Goal: Answer question/provide support: Share knowledge or assist other users

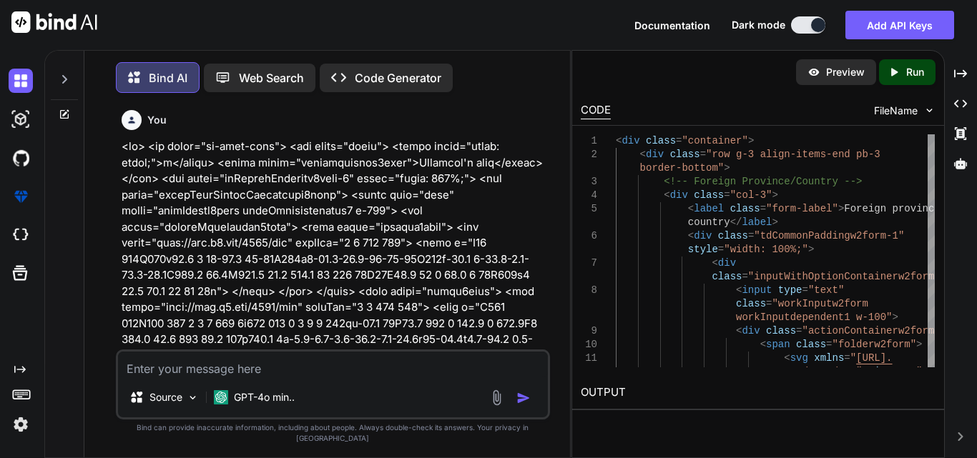
scroll to position [0, 131]
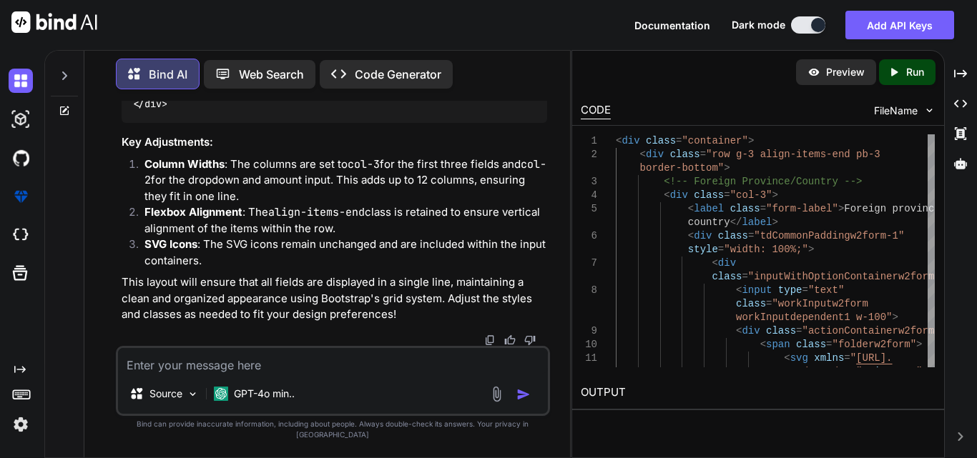
click at [164, 370] on textarea at bounding box center [333, 361] width 430 height 26
click at [66, 106] on icon at bounding box center [65, 109] width 6 height 6
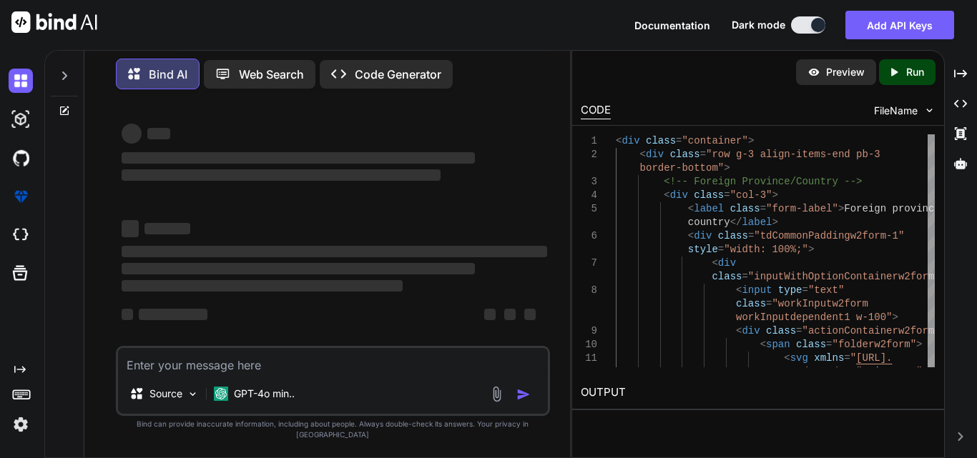
scroll to position [0, 0]
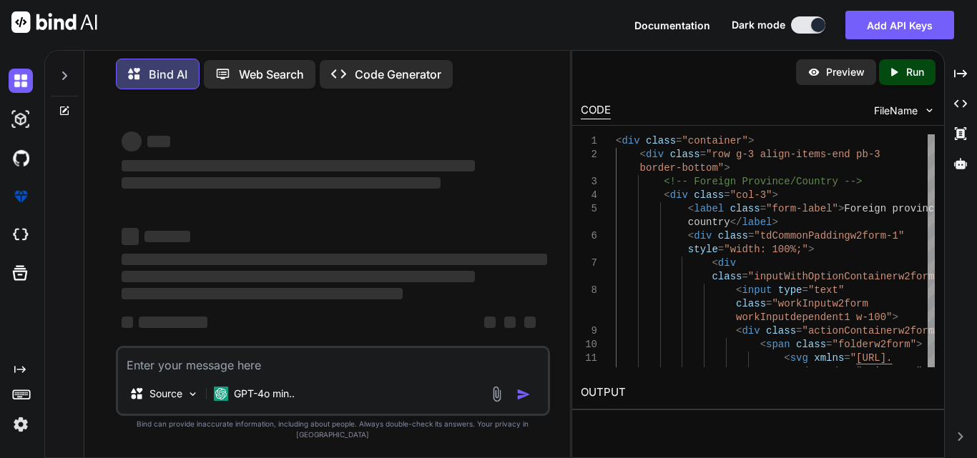
click at [158, 374] on textarea at bounding box center [333, 361] width 430 height 26
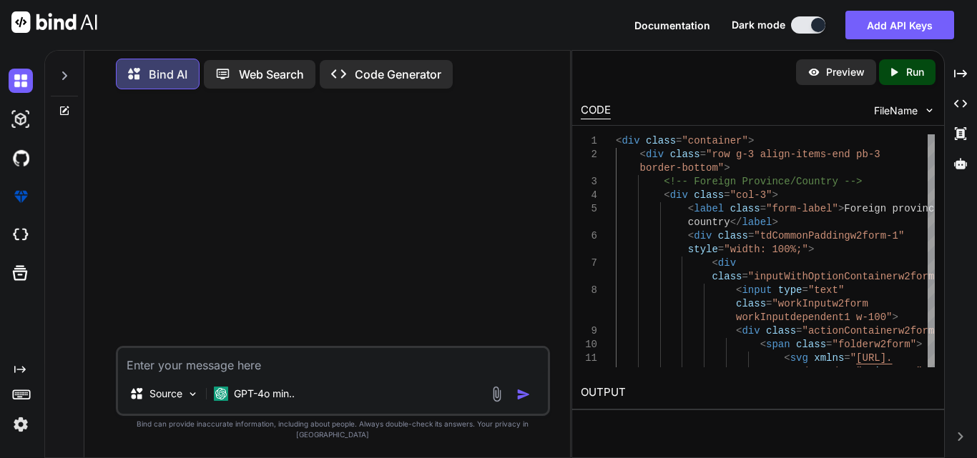
paste textarea "<div class="col-3"> </div>"
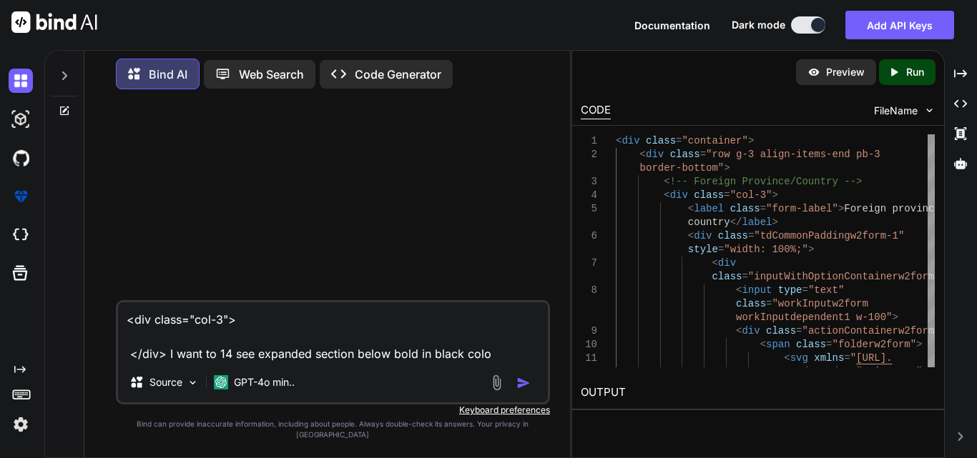
type textarea "<div class="col-3"> </div> I want to 14 see expanded section below bold in blac…"
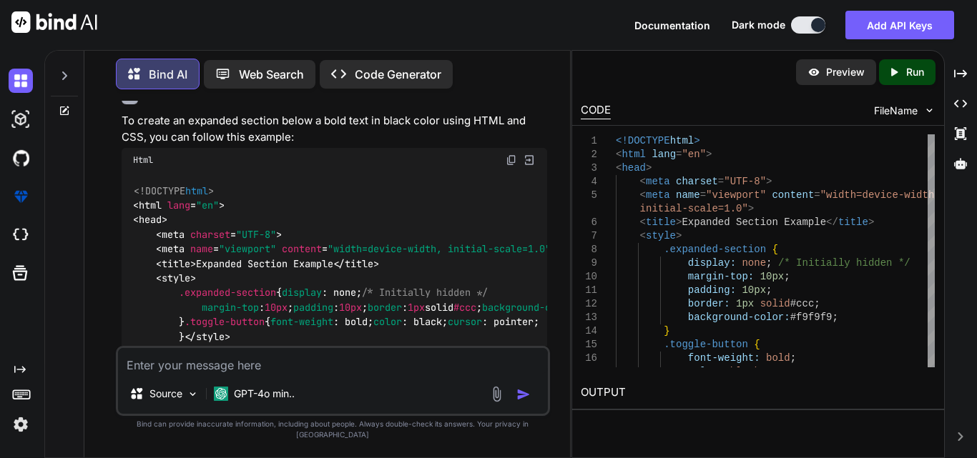
scroll to position [68, 0]
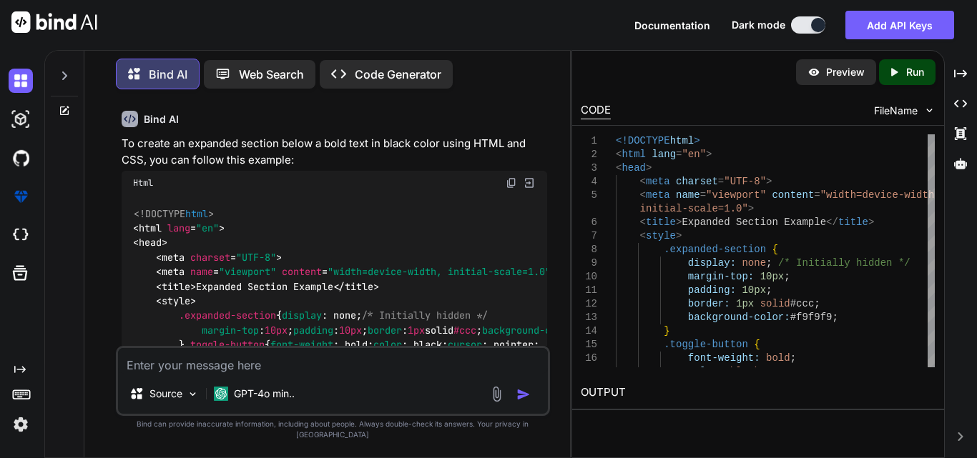
click at [265, 373] on textarea at bounding box center [333, 361] width 430 height 26
paste textarea "<div class="col-3"> <label>14 See expanded section below</label> </div>"
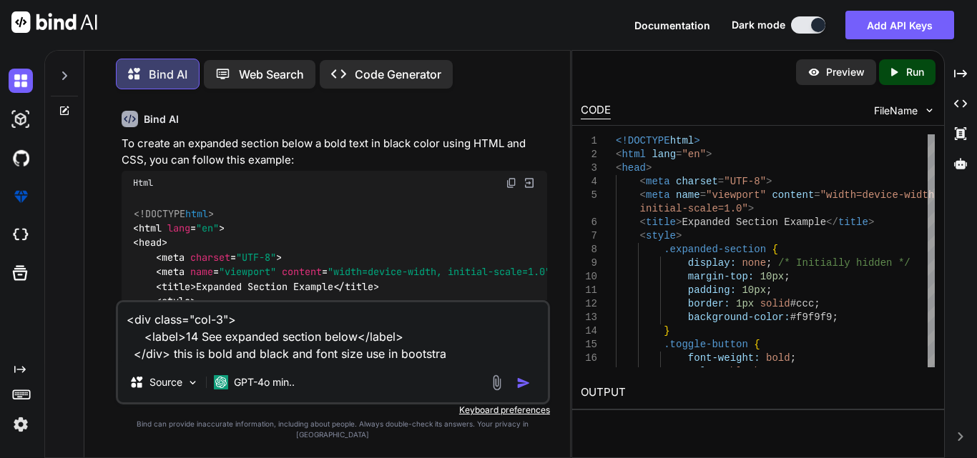
type textarea "<div class="col-3"> <label>14 See expanded section below</label> </div> this is…"
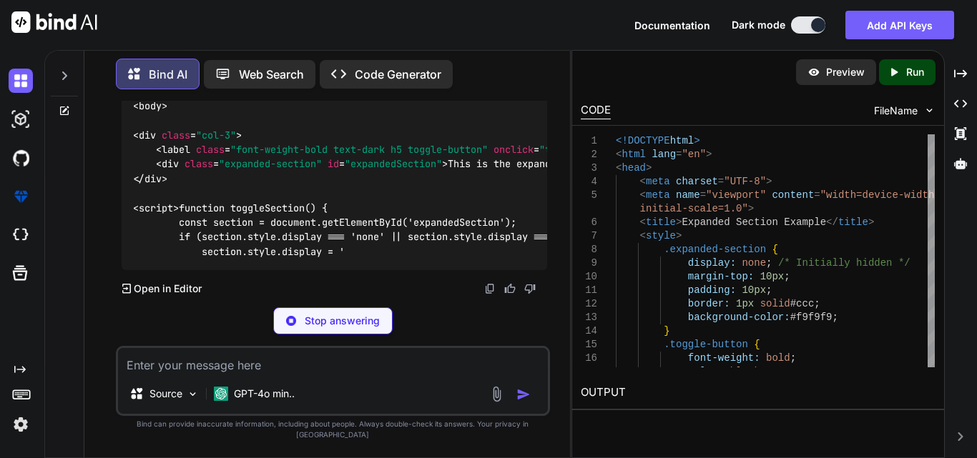
scroll to position [1574, 0]
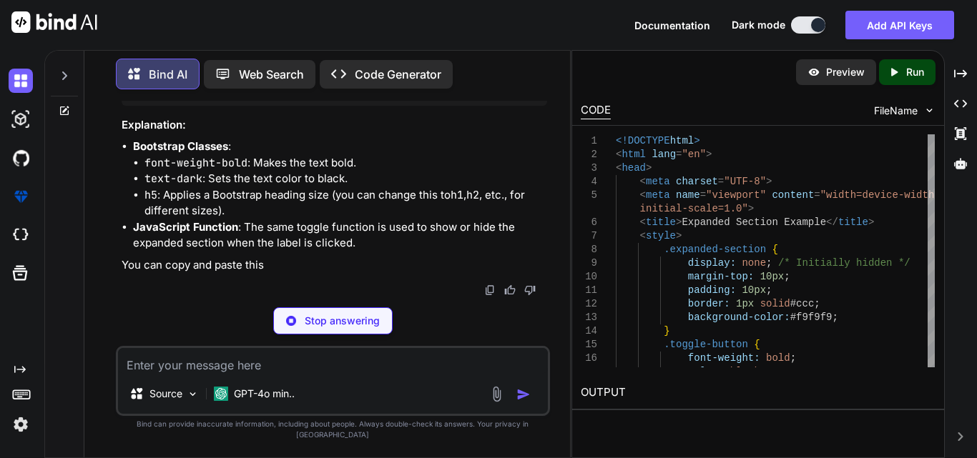
click at [66, 109] on icon at bounding box center [64, 110] width 11 height 11
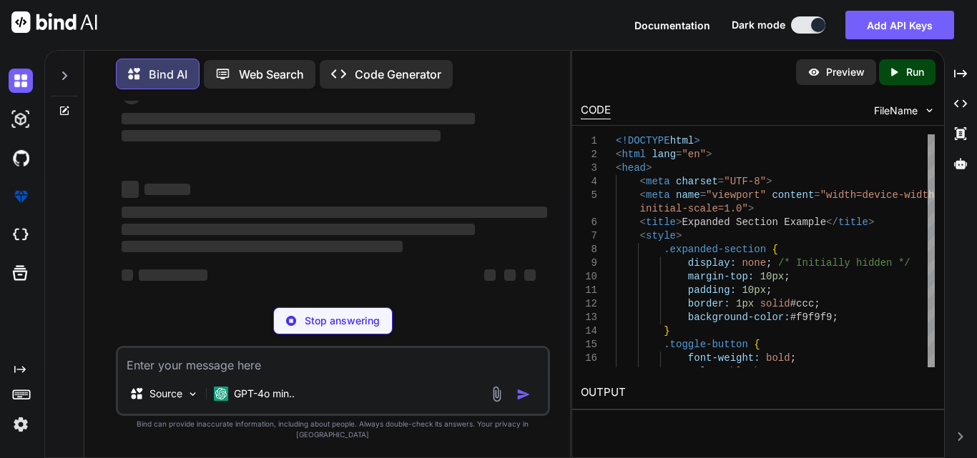
scroll to position [0, 0]
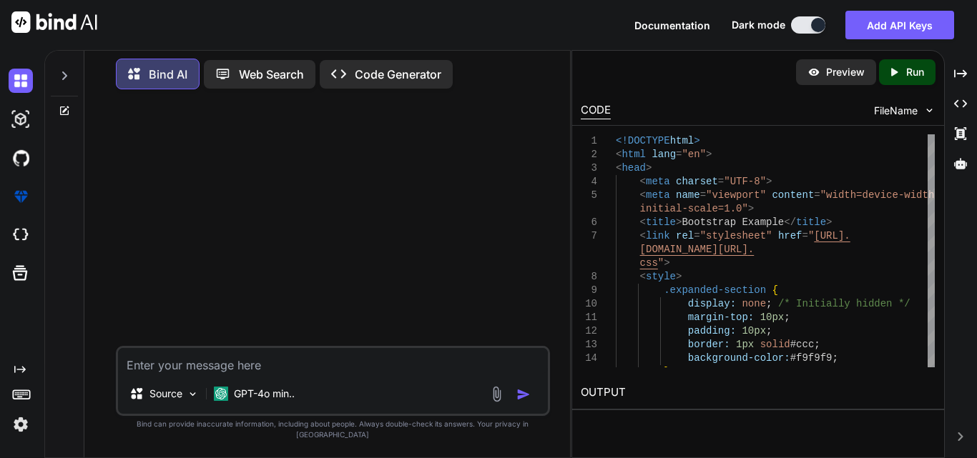
click at [195, 374] on textarea at bounding box center [333, 361] width 430 height 26
paste textarea "<div class="col-3"> <label>14 See expanded section below</label> </div>"
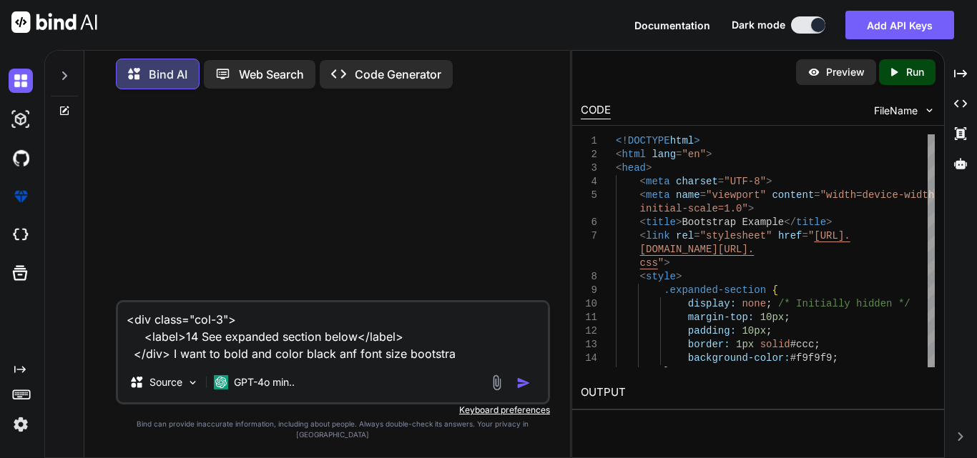
type textarea "<div class="col-3"> <label>14 See expanded section below</label> </div> I want …"
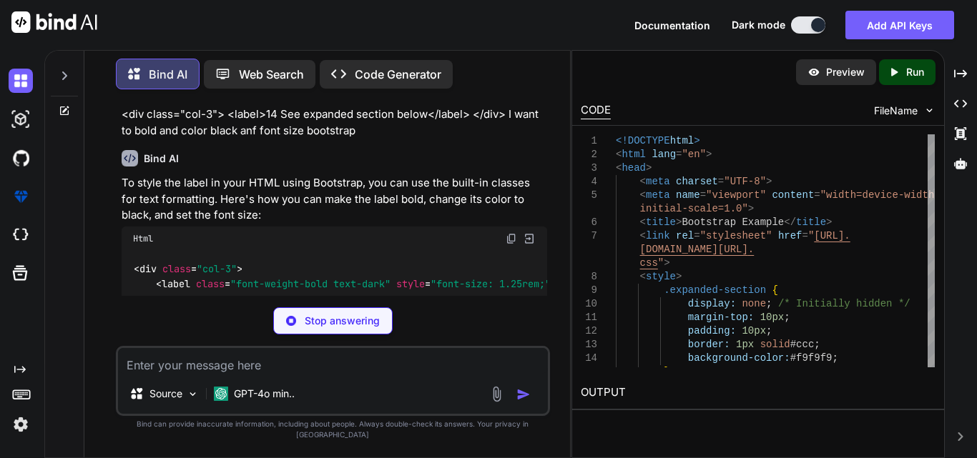
scroll to position [61, 0]
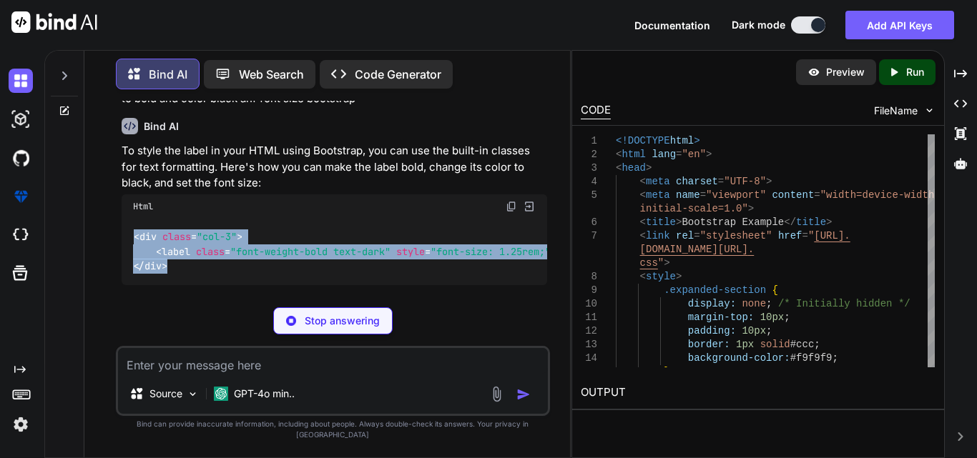
drag, startPoint x: 174, startPoint y: 272, endPoint x: 125, endPoint y: 238, distance: 59.7
click at [125, 238] on div "< div class = "col-3" > < label class = "font-weight-bold text-dark" style = "f…" at bounding box center [334, 252] width 425 height 66
copy code "< div class = "col-3" > < label class = "font-weight-bold text-dark" style = "f…"
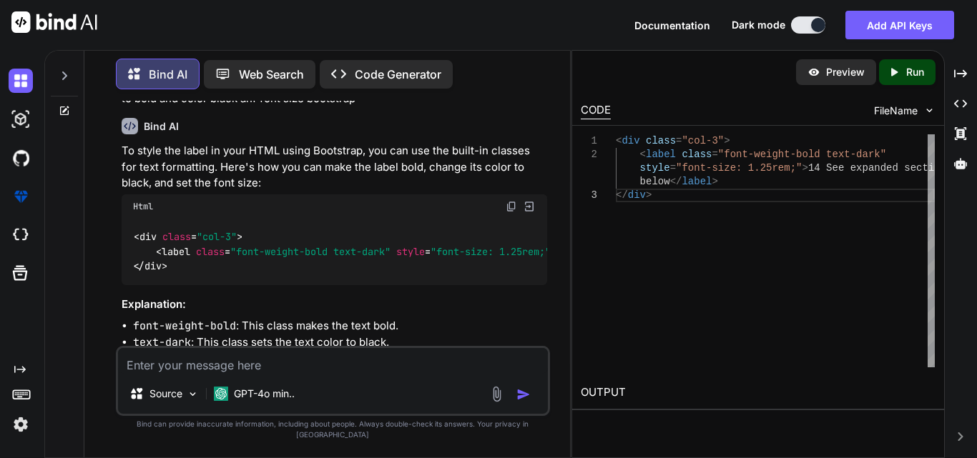
click at [66, 106] on icon at bounding box center [65, 109] width 6 height 6
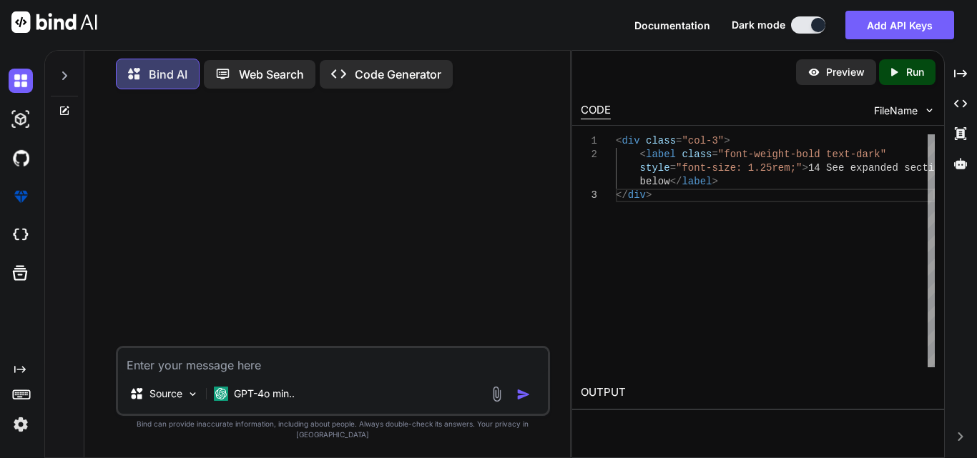
click at [179, 367] on textarea at bounding box center [333, 361] width 430 height 26
paste textarea "<div class="formk2table-outer"> <table class="formk2-table2 state-table"> <tbod…"
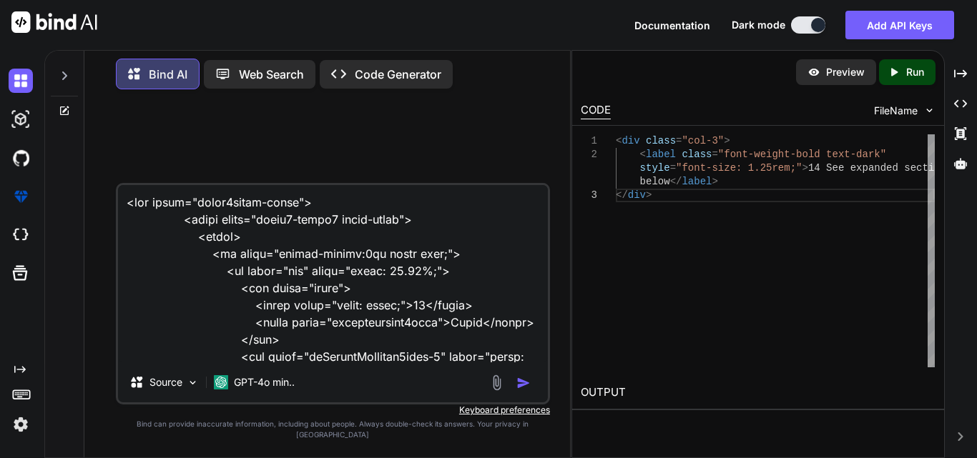
scroll to position [35798, 0]
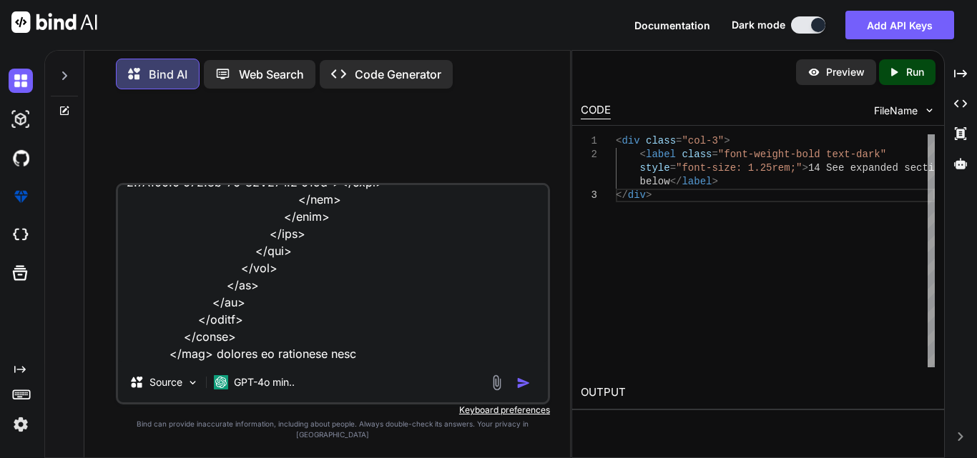
type textarea "<div class="formk2table-outer"> <table class="formk2-table2 state-table"> <tbod…"
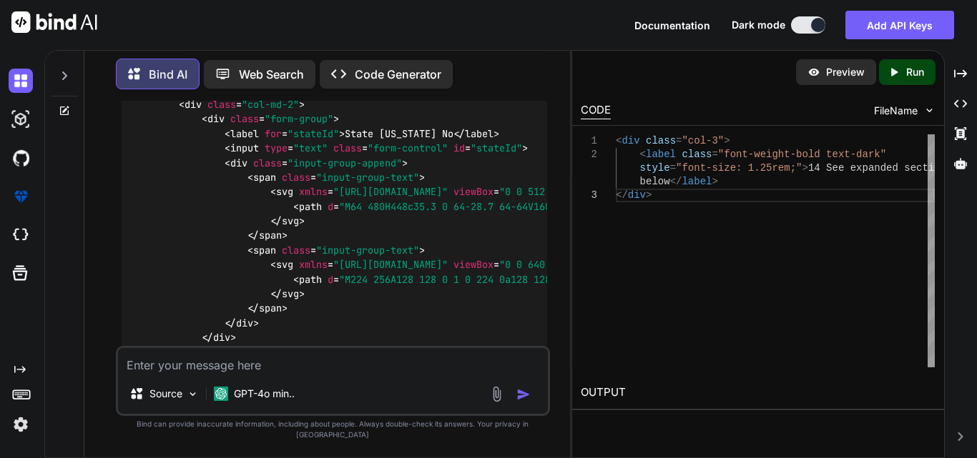
scroll to position [15527, 0]
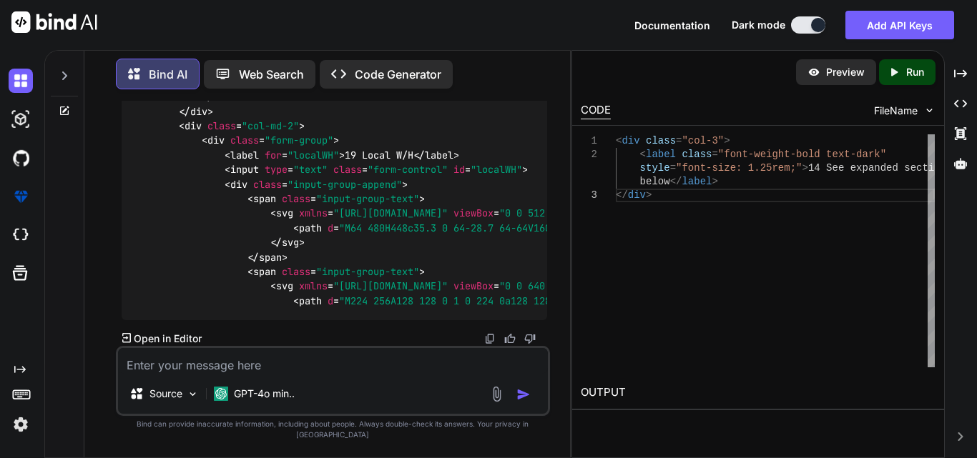
scroll to position [16957, 0]
click at [189, 374] on textarea at bounding box center [333, 361] width 430 height 26
paste textarea "<div class="container"> <div class="row"> <div class="col-md-2"> <div class="fo…"
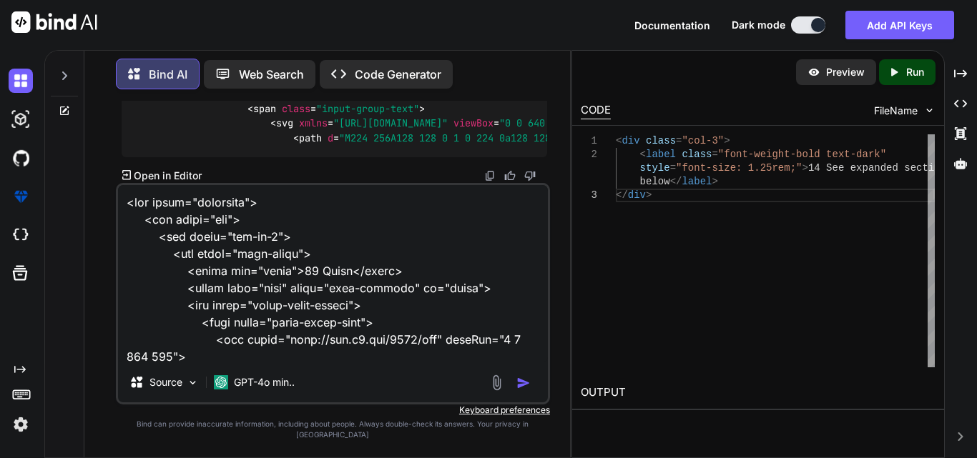
scroll to position [3519, 0]
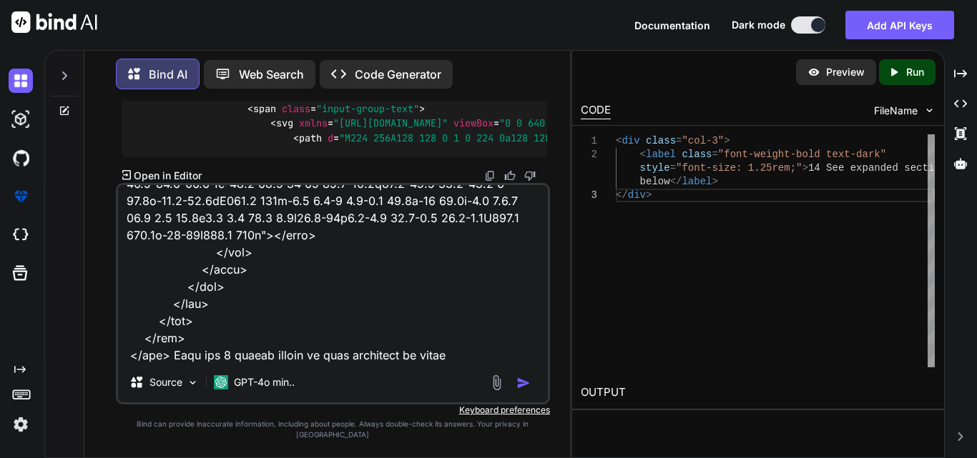
type textarea "<div class="container"> <div class="row"> <div class="col-md-2"> <div class="fo…"
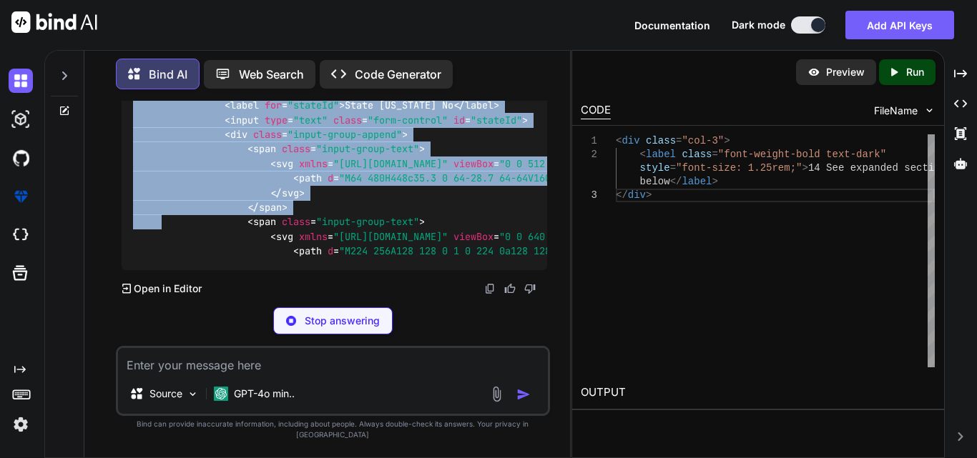
scroll to position [19415, 0]
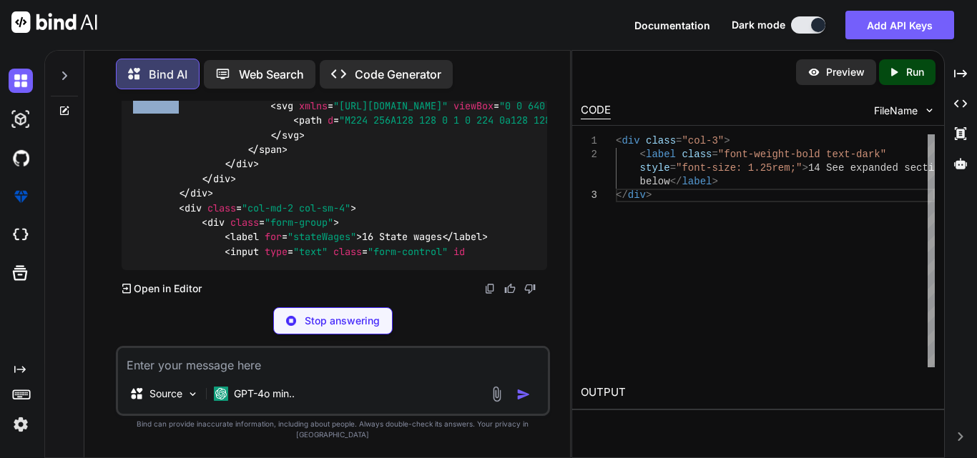
drag, startPoint x: 130, startPoint y: 199, endPoint x: 180, endPoint y: 241, distance: 65.5
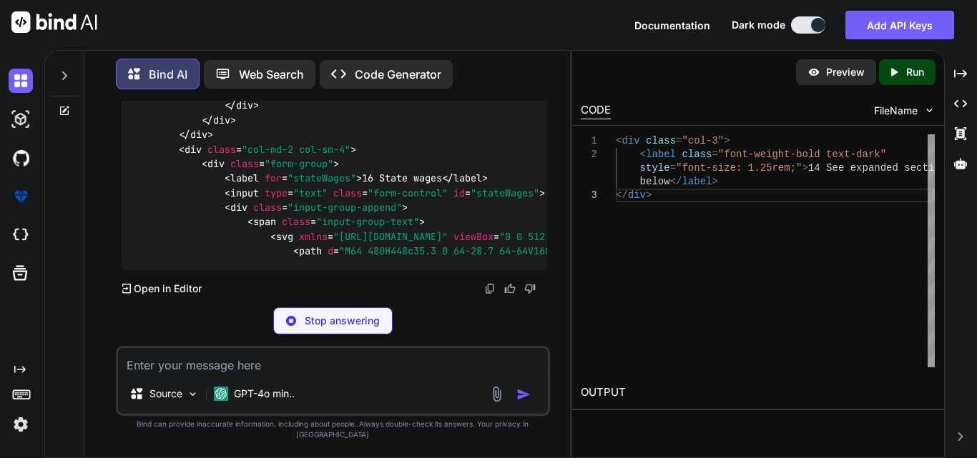
scroll to position [19272, 0]
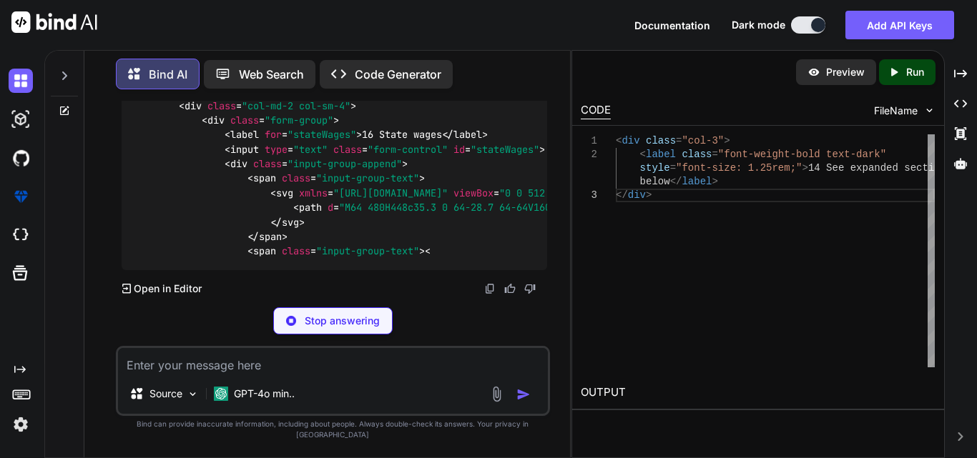
drag, startPoint x: 368, startPoint y: 218, endPoint x: 172, endPoint y: 221, distance: 195.2
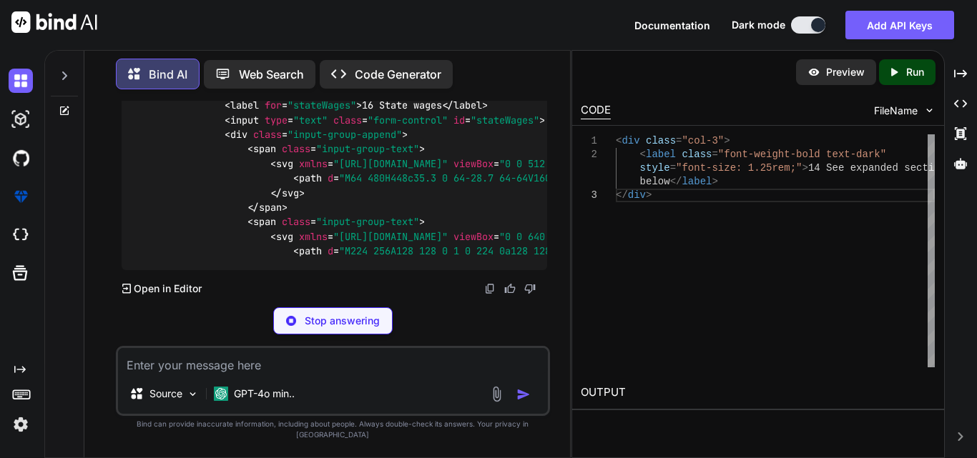
copy code "< div class = "col-md-2 col-sm-4" >"
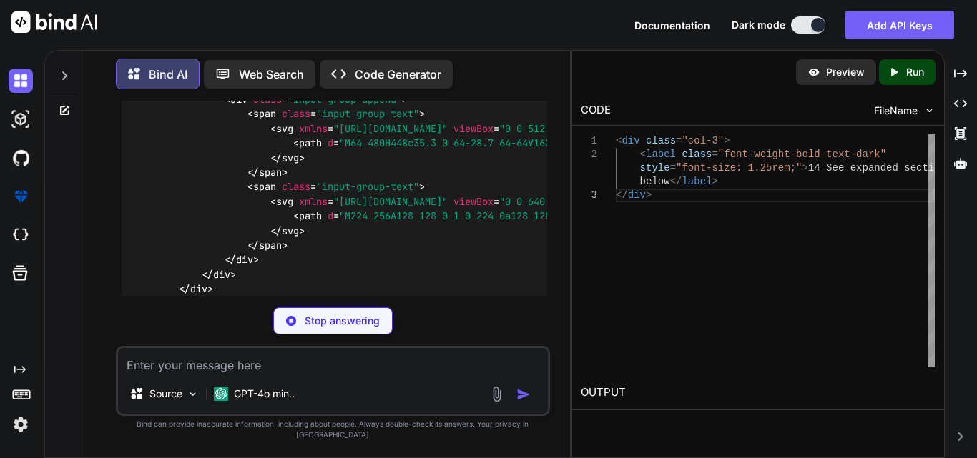
scroll to position [19057, 0]
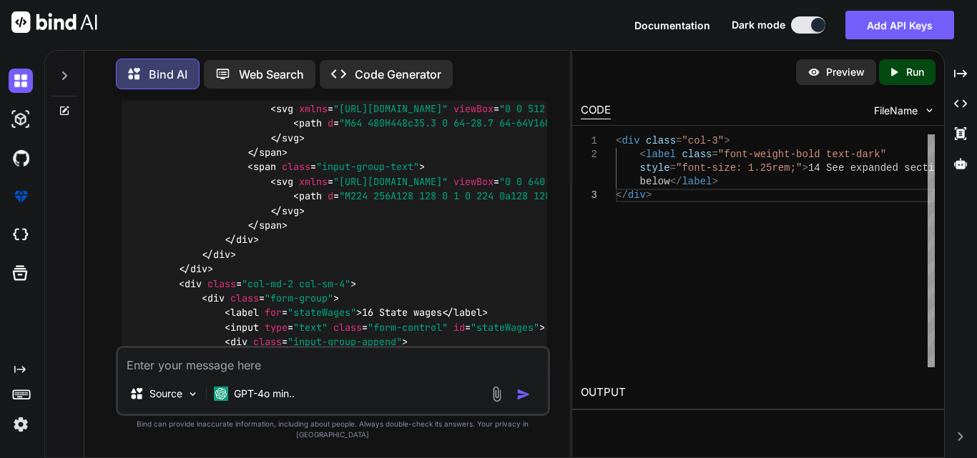
click at [249, 374] on textarea at bounding box center [333, 361] width 430 height 26
paste textarea "<div class="container"> <div class="row"> <div class="col-md-2 col-sm-4"> <div …"
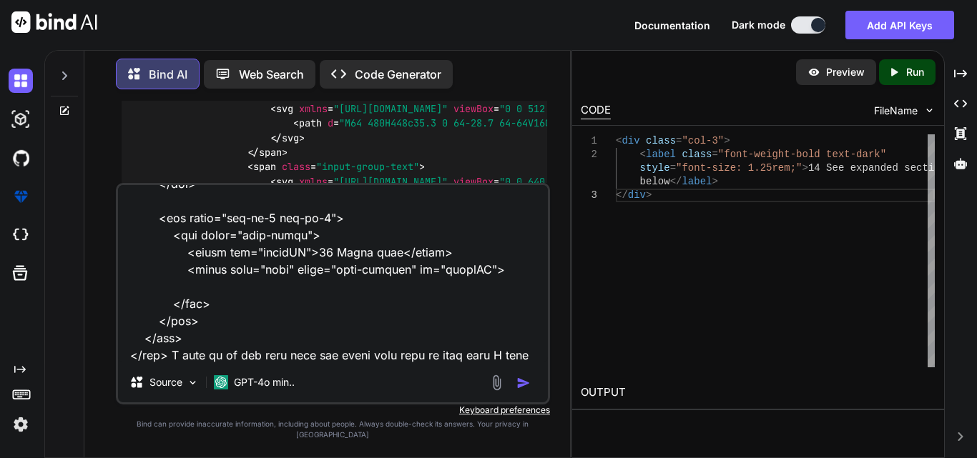
scroll to position [1168, 0]
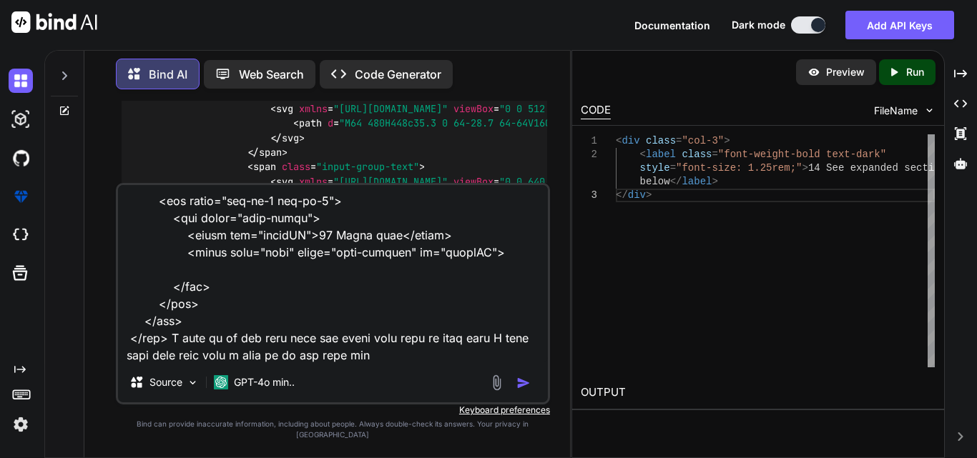
type textarea "<div class="container"> <div class="row"> <div class="col-md-2 col-sm-4"> <div …"
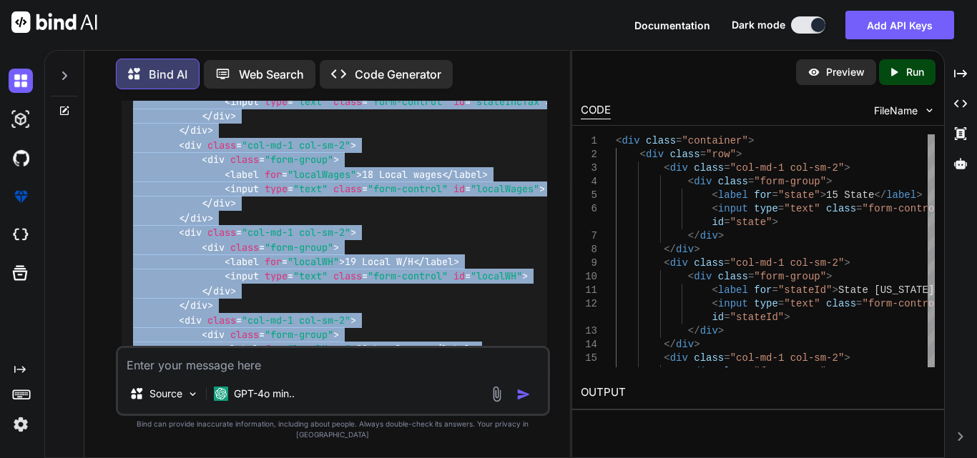
scroll to position [21315, 0]
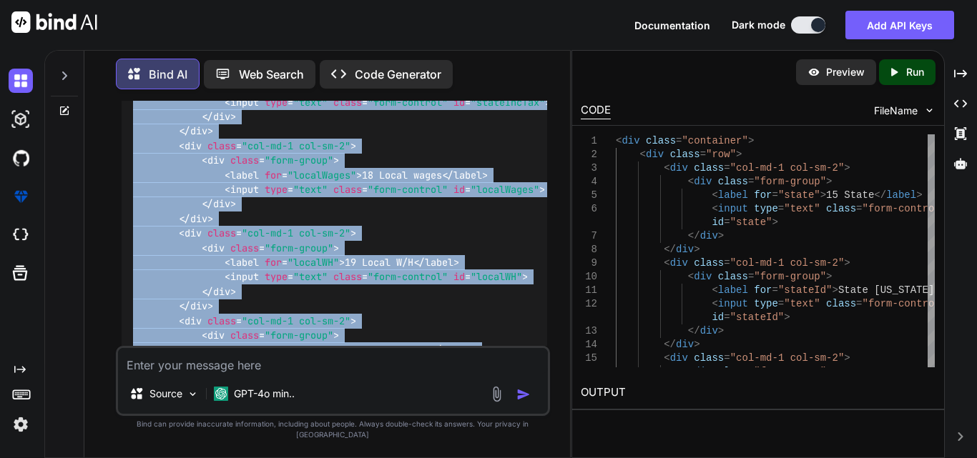
drag, startPoint x: 180, startPoint y: 190, endPoint x: 129, endPoint y: 175, distance: 52.9
click at [129, 175] on div "< div class = "container" > < div class = "row" > < div class = "col-md-1 col-s…" at bounding box center [334, 95] width 425 height 694
copy code "< div class = "container" > < div class = "row" > < div class = "col-md-1 col-s…"
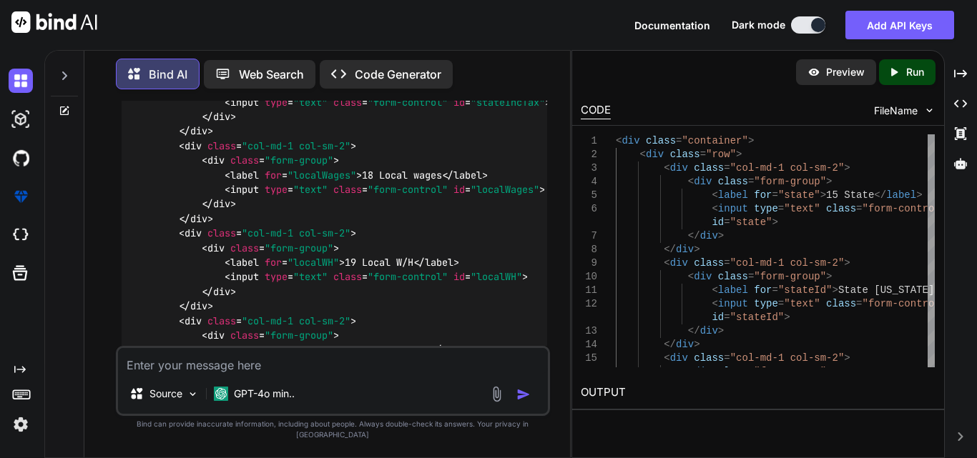
click at [209, 374] on textarea at bounding box center [333, 361] width 430 height 26
paste textarea "<td class="col" style="width: 10%;"> <div class="label"> <label style="color: b…"
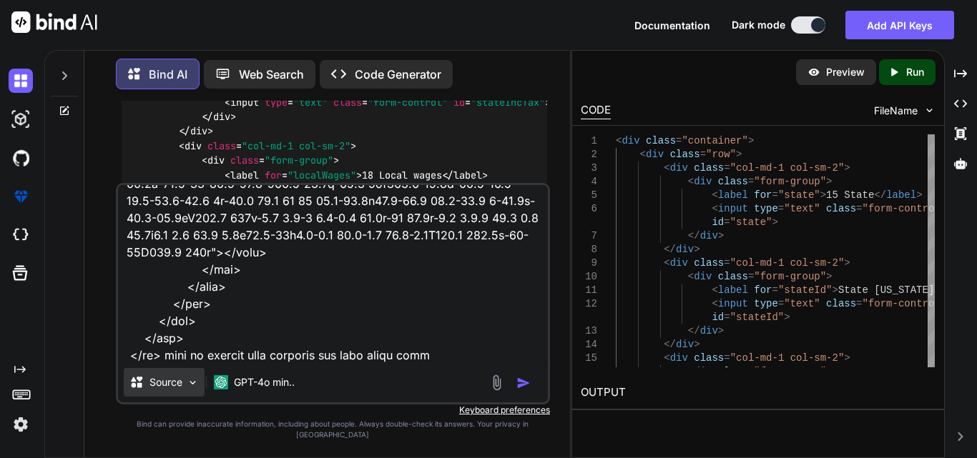
type textarea "<td class="col" style="width: 10%;"> <div class="label"> <label style="color: b…"
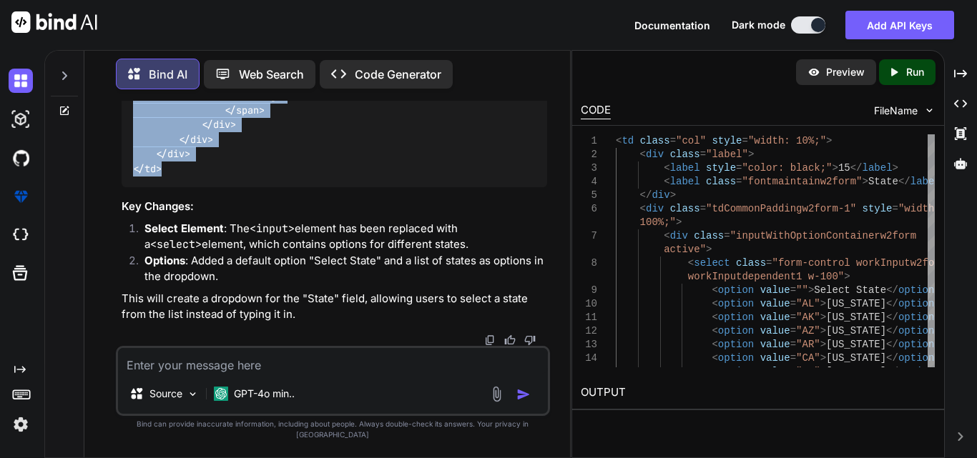
scroll to position [23597, 0]
drag, startPoint x: 129, startPoint y: 168, endPoint x: 302, endPoint y: 345, distance: 247.7
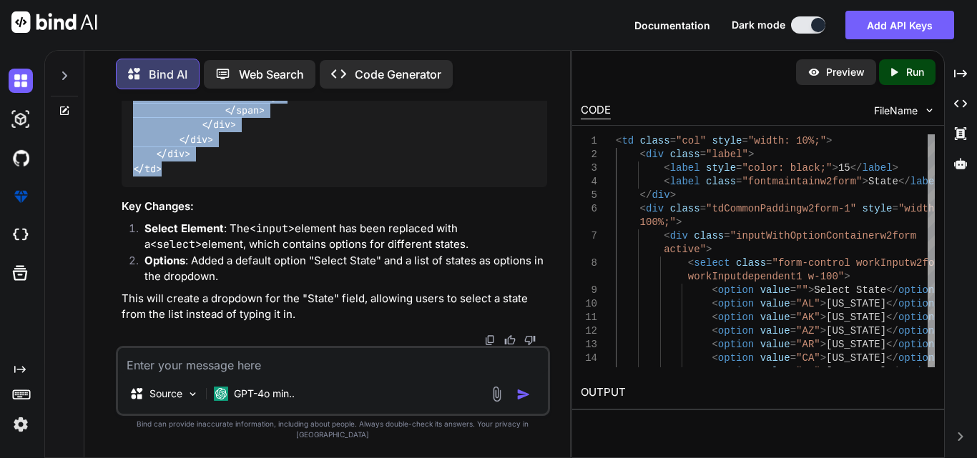
scroll to position [23382, 0]
drag, startPoint x: 167, startPoint y: 298, endPoint x: 183, endPoint y: 353, distance: 57.3
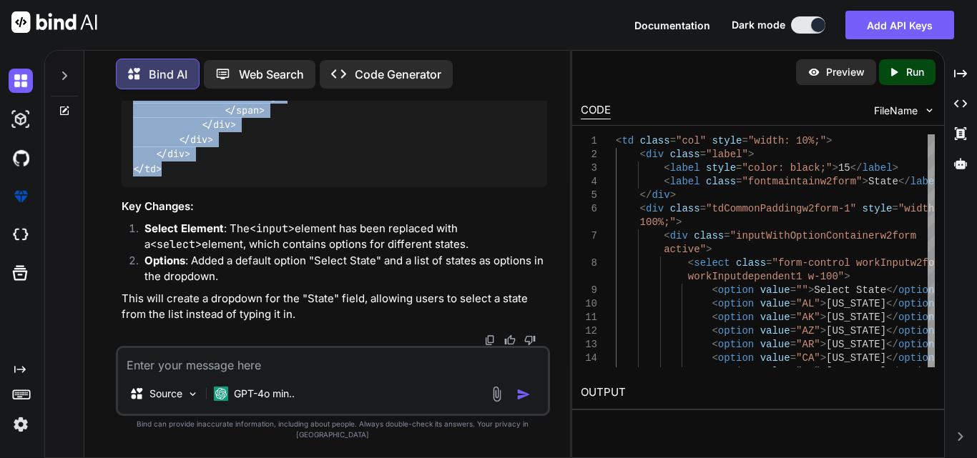
scroll to position [23668, 0]
drag, startPoint x: 197, startPoint y: 237, endPoint x: 244, endPoint y: 193, distance: 64.3
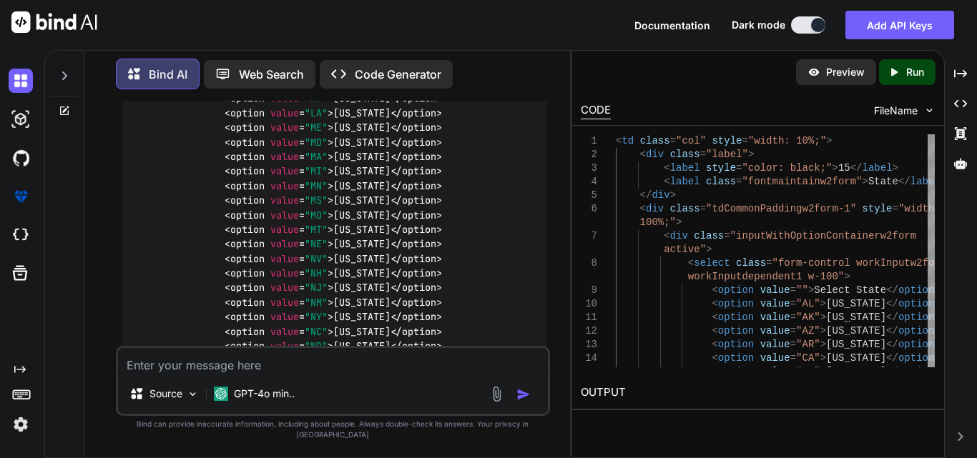
scroll to position [22596, 0]
click at [262, 374] on textarea at bounding box center [333, 361] width 430 height 26
paste textarea "style="border-bottom:1px solid gray;""
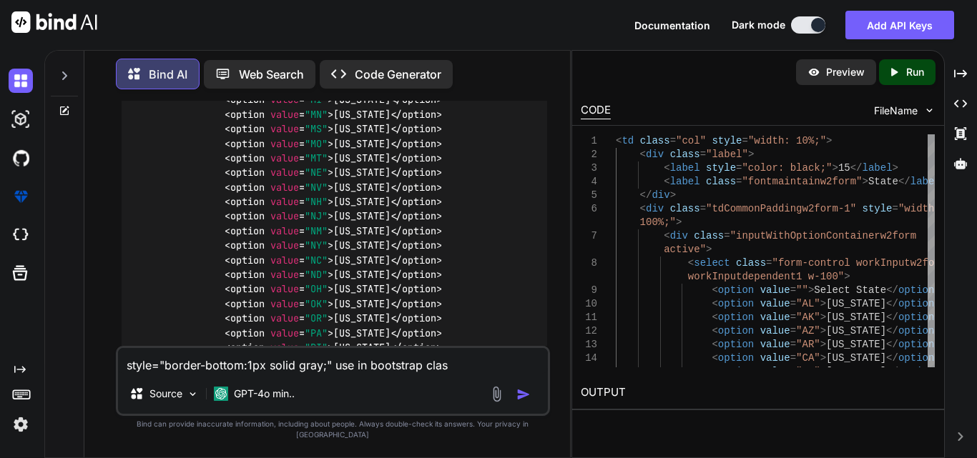
type textarea "style="border-bottom:1px solid gray;" use in bootstrap class"
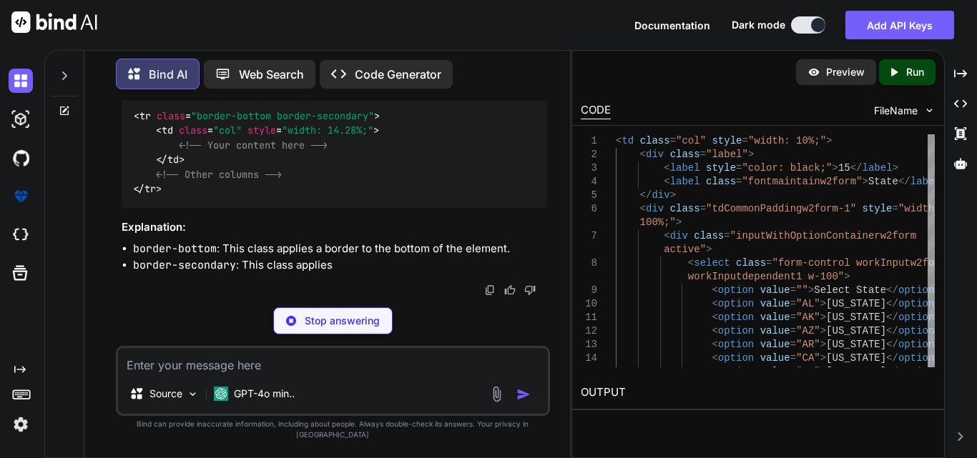
scroll to position [24227, 0]
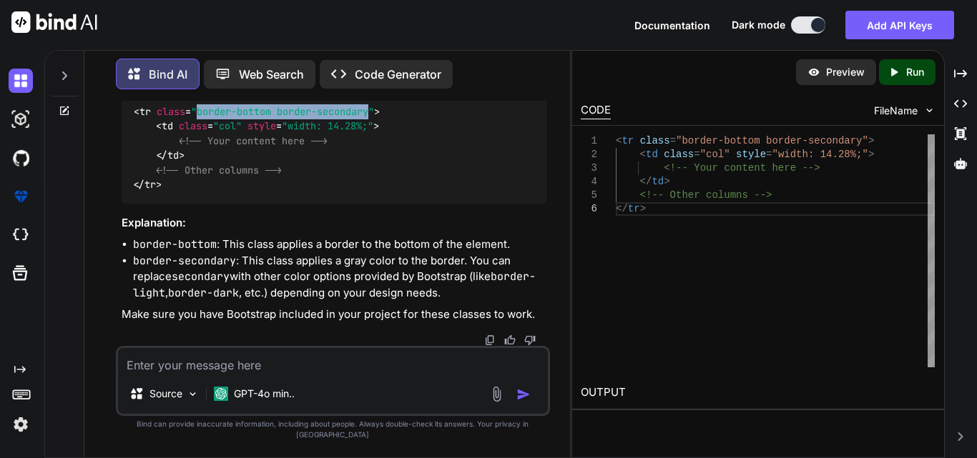
drag, startPoint x: 373, startPoint y: 174, endPoint x: 195, endPoint y: 174, distance: 178.0
click at [195, 118] on span ""border-bottom border-secondary"" at bounding box center [282, 111] width 183 height 13
copy span "border-bottom border-secondary"
click at [237, 369] on textarea at bounding box center [333, 361] width 430 height 26
click at [239, 370] on textarea "border-top" at bounding box center [333, 361] width 430 height 26
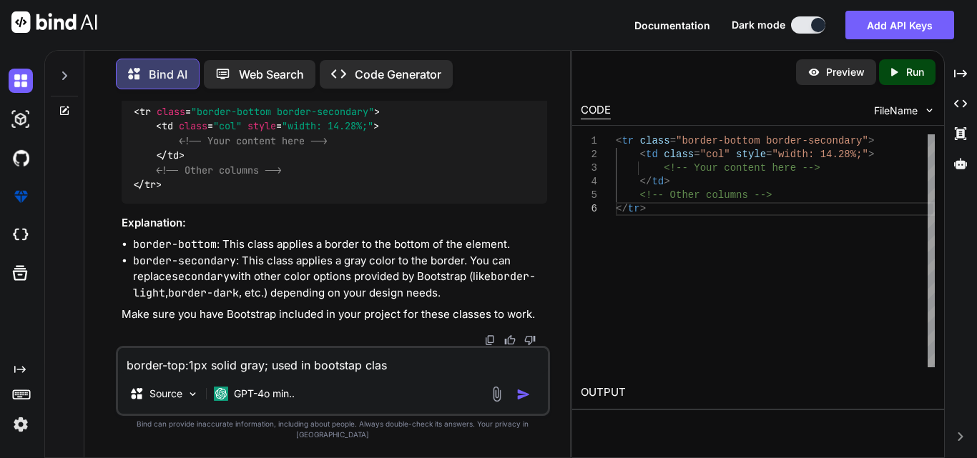
type textarea "border-top:1px solid gray; used in bootstap class"
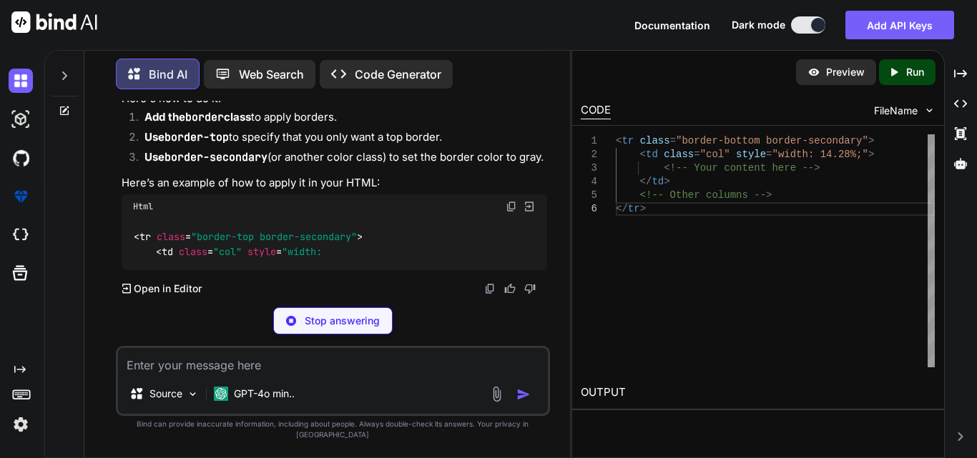
scroll to position [24688, 0]
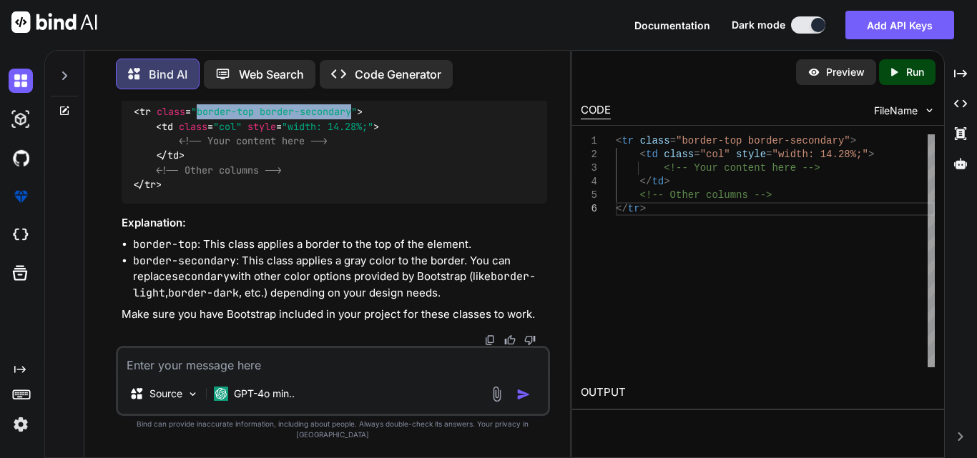
drag, startPoint x: 357, startPoint y: 247, endPoint x: 198, endPoint y: 250, distance: 158.7
click at [198, 119] on span ""border-top border-secondary"" at bounding box center [274, 112] width 166 height 13
copy span "border-top border-secondary"
click at [215, 374] on textarea at bounding box center [333, 361] width 430 height 26
paste textarea "<div class="col-3 border-start ps-3 border-bottom border-secondary"> <div class…"
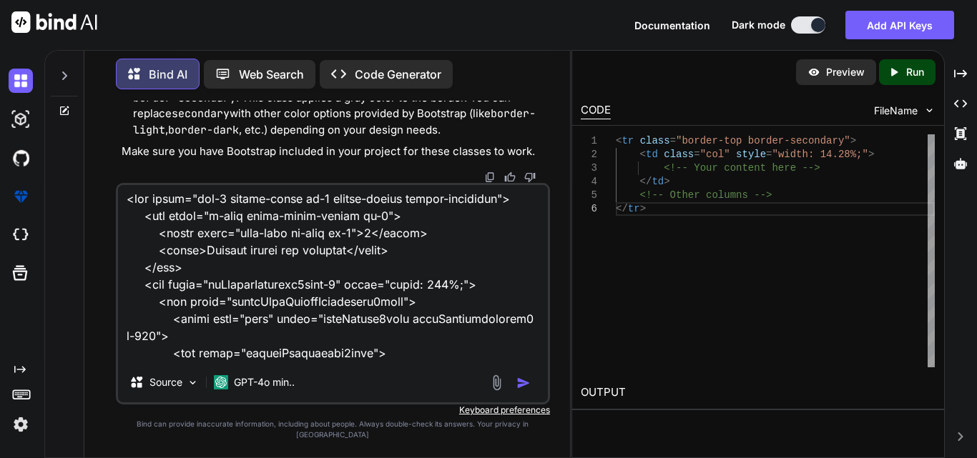
scroll to position [0, 0]
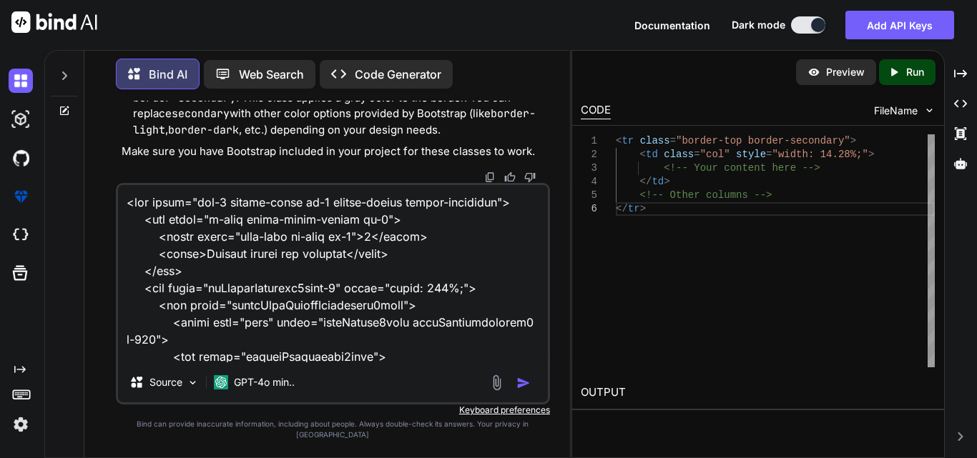
drag, startPoint x: 350, startPoint y: 264, endPoint x: 197, endPoint y: 269, distance: 153.8
click at [197, 269] on textarea at bounding box center [333, 273] width 430 height 177
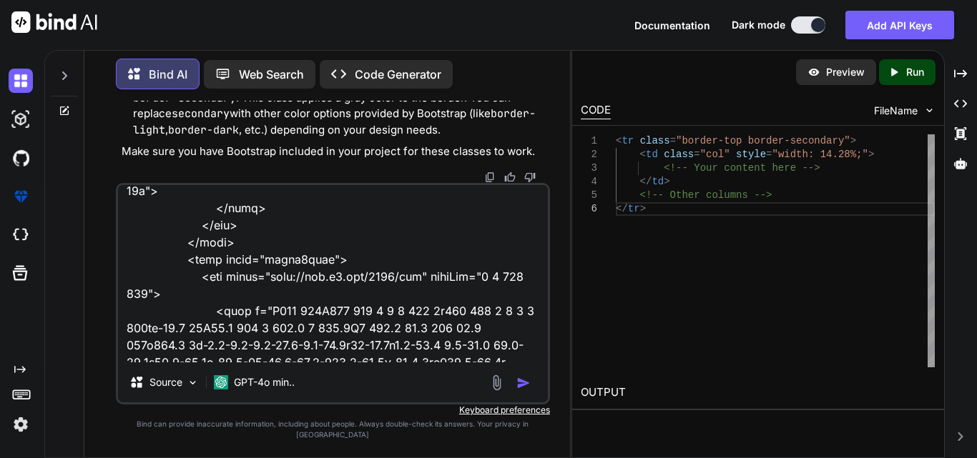
scroll to position [483, 0]
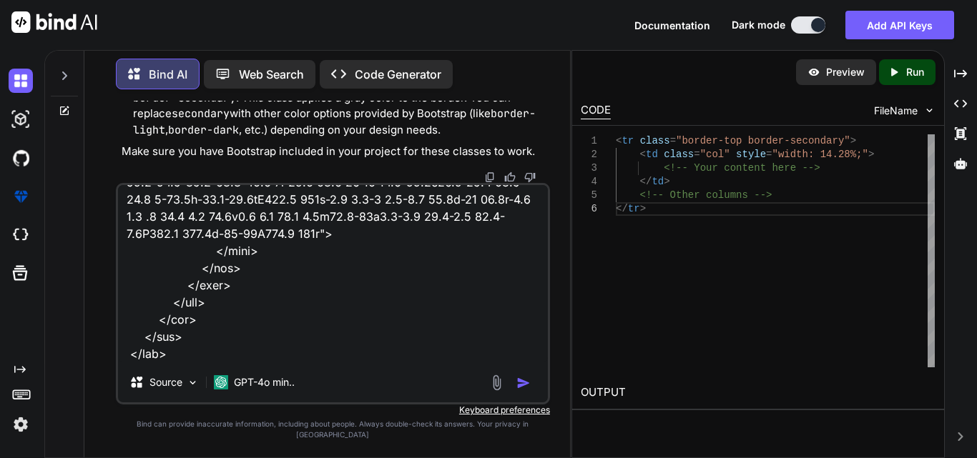
click at [189, 363] on textarea at bounding box center [333, 273] width 430 height 177
paste textarea "Federal income tax withheld"
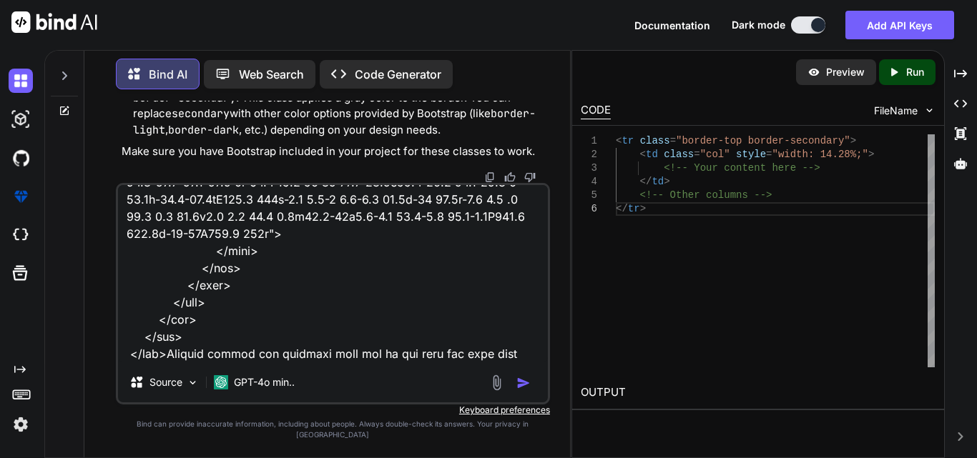
type textarea "<div class="col-3 border-start ps-3 border-bottom border-secondary"> <div class…"
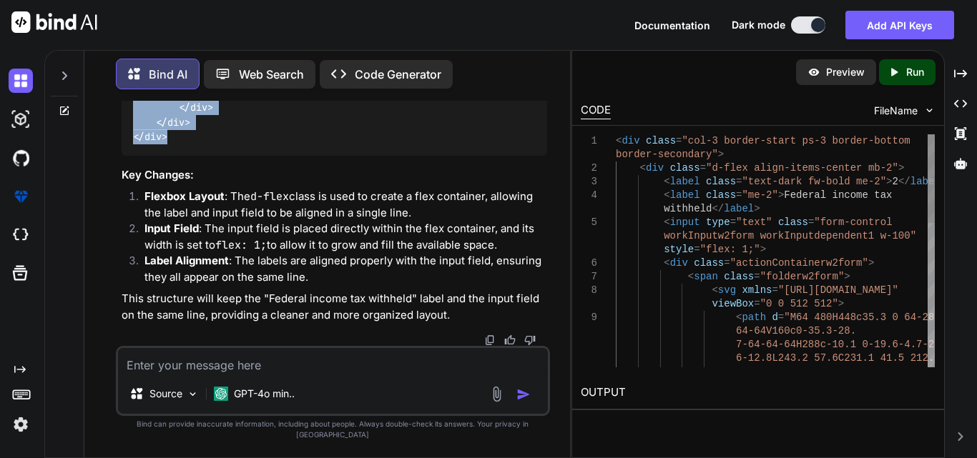
scroll to position [25452, 0]
drag, startPoint x: 169, startPoint y: 257, endPoint x: 128, endPoint y: 212, distance: 61.3
click at [128, 155] on div "< div class = "col-3 border-start ps-3 border-bottom border-secondary" > < div …" at bounding box center [334, 6] width 425 height 300
copy code "< div class = "col-3 border-start ps-3 border-bottom border-secondary" > < div …"
click at [261, 374] on textarea at bounding box center [333, 361] width 430 height 26
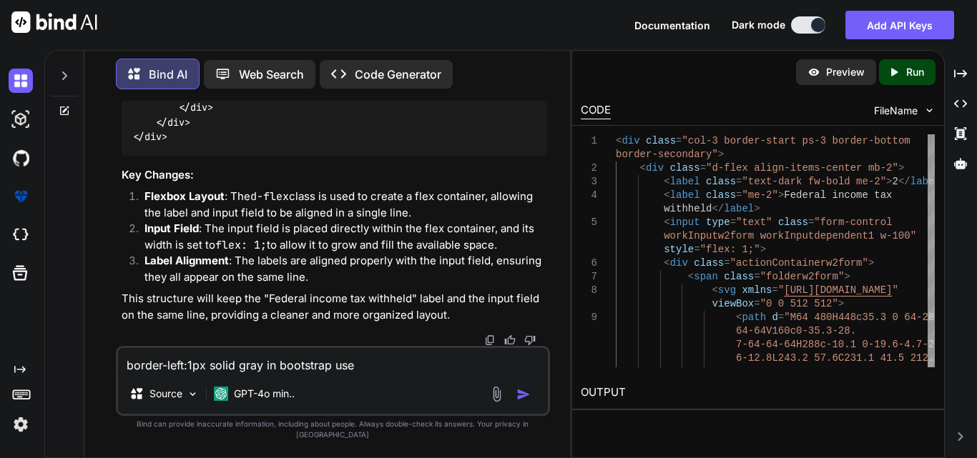
type textarea "border-left:1px solid gray in bootstrap used"
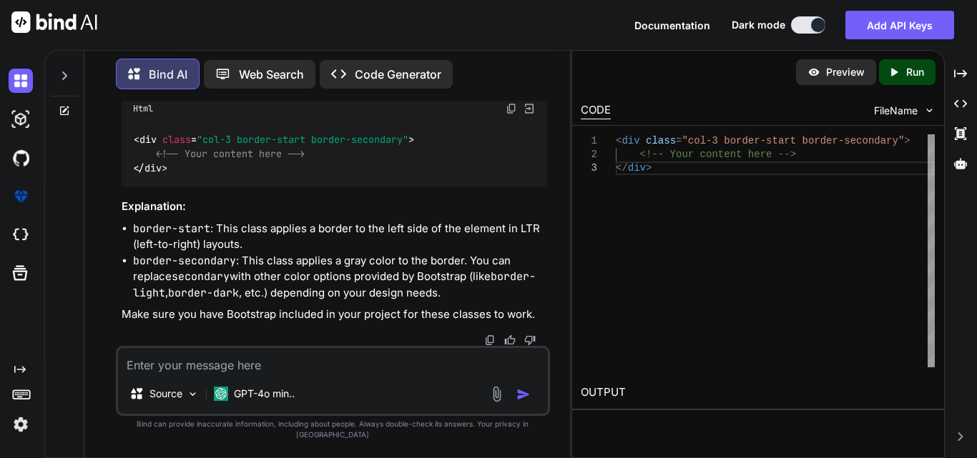
scroll to position [26220, 0]
drag, startPoint x: 405, startPoint y: 237, endPoint x: 241, endPoint y: 229, distance: 164.7
click at [241, 146] on span ""col-3 border-start border-secondary"" at bounding box center [303, 139] width 212 height 13
copy span "border-start border-secondary"
